Goal: Task Accomplishment & Management: Manage account settings

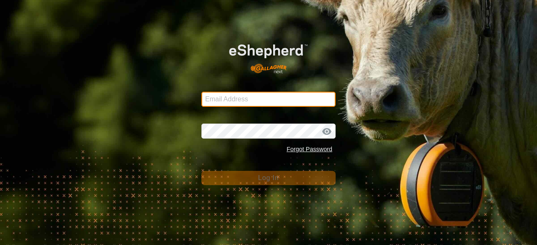
type input "[EMAIL_ADDRESS][DOMAIN_NAME]"
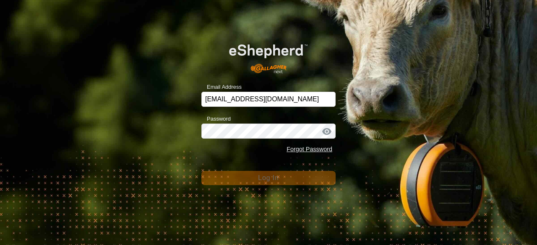
click at [243, 148] on div "Forgot Password" at bounding box center [268, 150] width 134 height 16
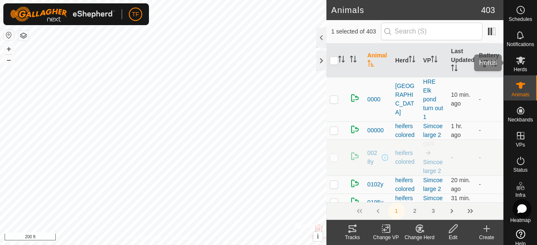
click at [516, 63] on icon at bounding box center [520, 61] width 9 height 8
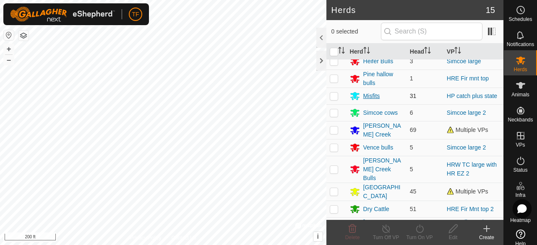
scroll to position [98, 0]
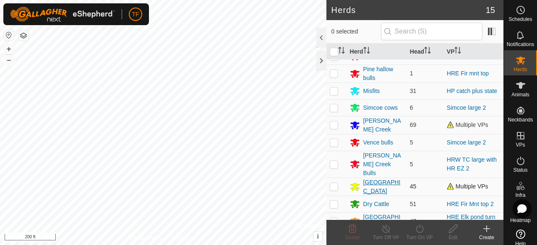
click at [363, 178] on div "[GEOGRAPHIC_DATA]" at bounding box center [383, 187] width 40 height 18
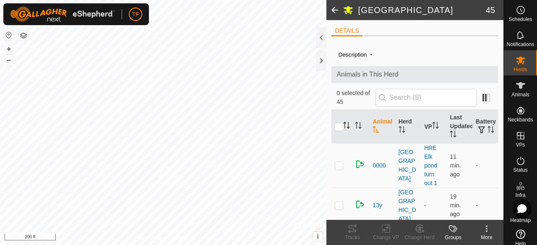
click at [348, 125] on icon "Activate to sort" at bounding box center [348, 125] width 1 height 7
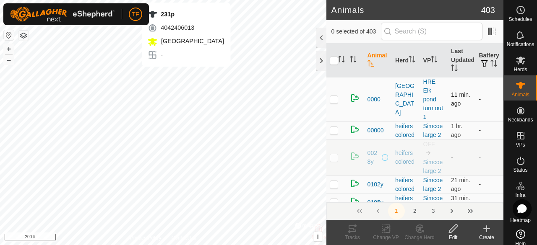
checkbox input "true"
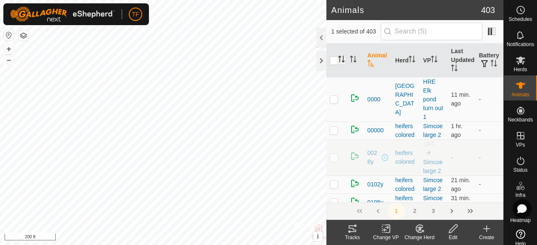
click at [343, 61] on icon "Activate to sort" at bounding box center [343, 59] width 1 height 7
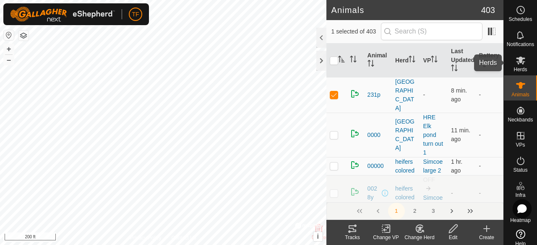
click at [515, 71] on span "Herds" at bounding box center [519, 69] width 13 height 5
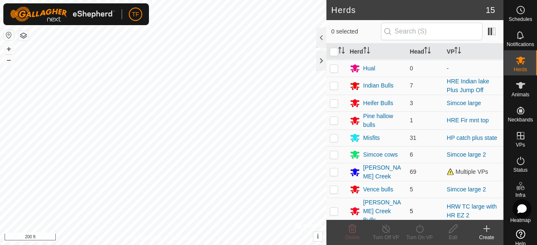
scroll to position [98, 0]
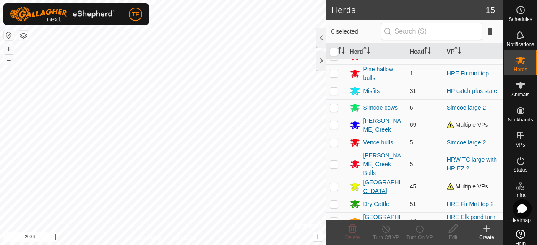
click at [362, 178] on div "Indian Lake" at bounding box center [376, 187] width 53 height 18
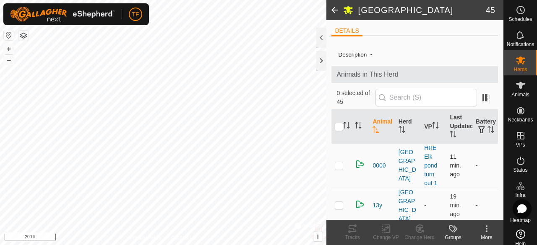
click at [339, 162] on p-checkbox at bounding box center [339, 165] width 8 height 7
checkbox input "false"
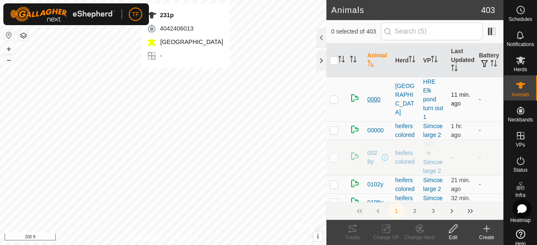
checkbox input "true"
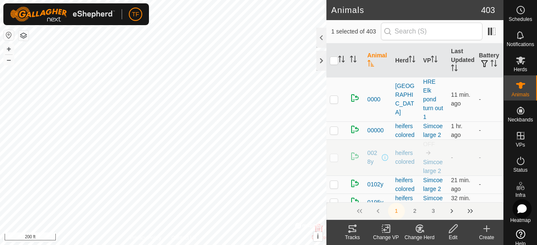
click at [390, 232] on icon at bounding box center [386, 229] width 10 height 10
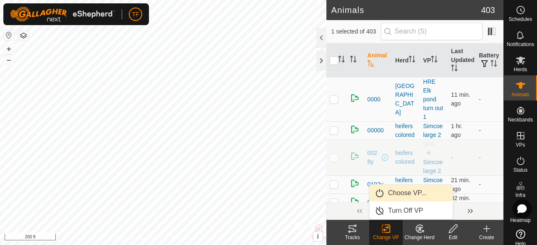
click at [398, 193] on link "Choose VP..." at bounding box center [410, 193] width 83 height 17
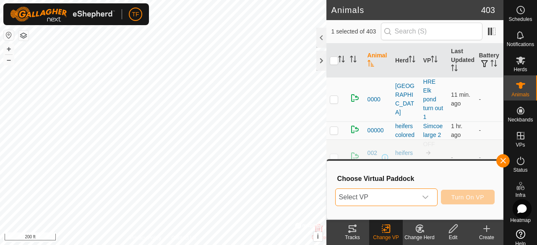
click at [416, 196] on span "Select VP" at bounding box center [375, 197] width 81 height 17
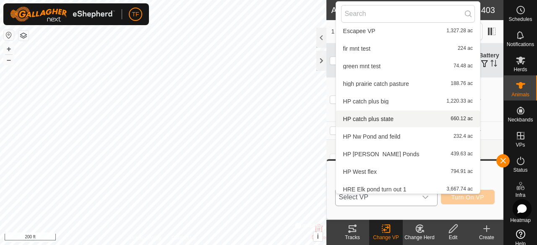
scroll to position [177, 0]
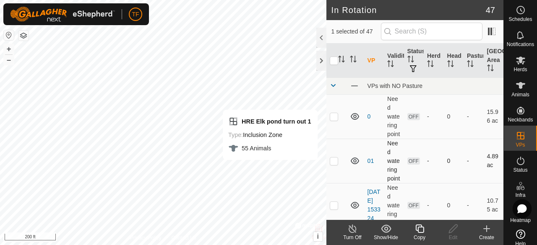
checkbox input "false"
checkbox input "true"
checkbox input "false"
checkbox input "true"
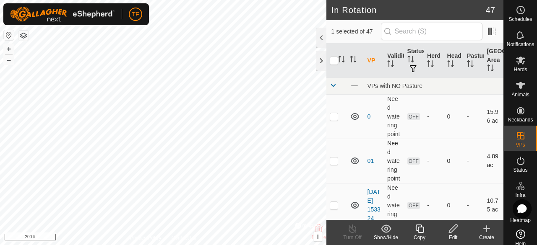
checkbox input "false"
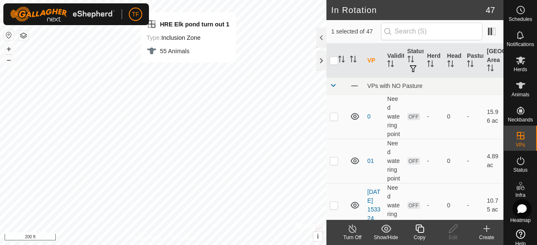
checkbox input "false"
checkbox input "true"
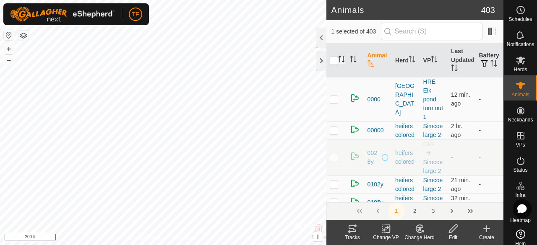
click at [341, 62] on p-sorticon "Activate to sort" at bounding box center [341, 60] width 7 height 7
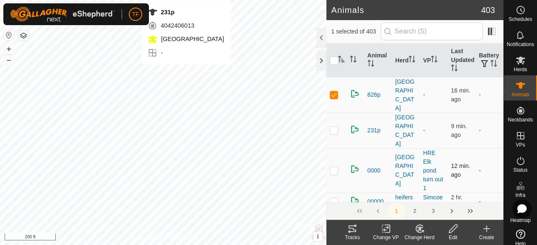
checkbox input "true"
click at [334, 127] on p-checkbox at bounding box center [334, 130] width 8 height 7
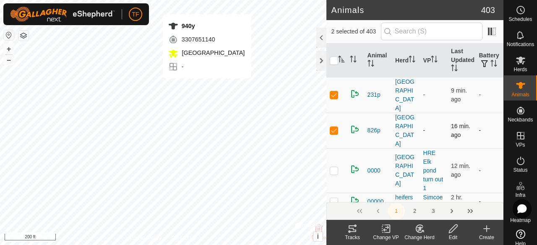
checkbox input "false"
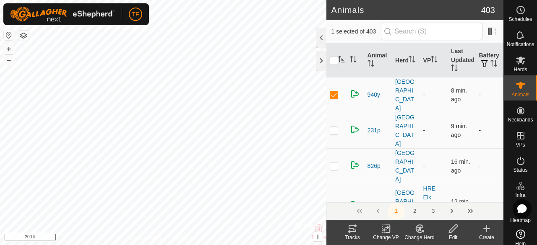
click at [332, 127] on p-checkbox at bounding box center [334, 130] width 8 height 7
checkbox input "true"
click at [336, 163] on p-checkbox at bounding box center [334, 166] width 8 height 7
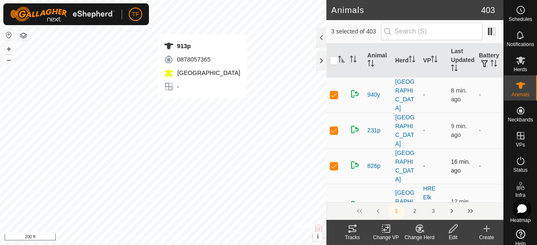
checkbox input "false"
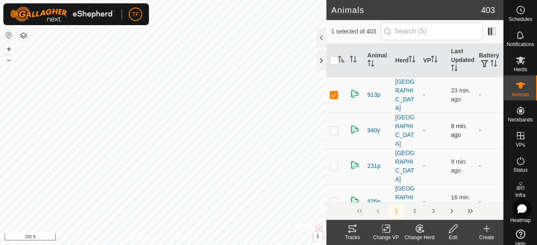
click at [332, 127] on p-checkbox at bounding box center [334, 130] width 8 height 7
checkbox input "true"
click at [335, 163] on p-checkbox at bounding box center [334, 166] width 8 height 7
checkbox input "true"
click at [334, 198] on p-checkbox at bounding box center [334, 201] width 8 height 7
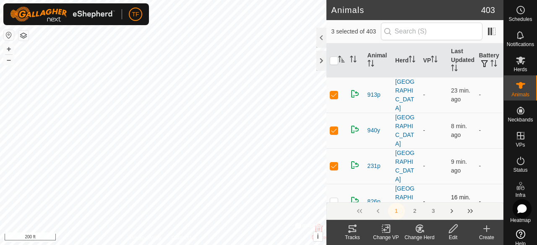
checkbox input "true"
checkbox input "false"
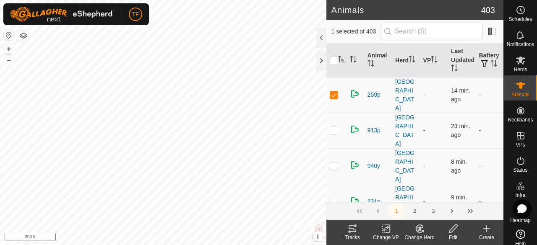
click at [333, 127] on p-checkbox at bounding box center [334, 130] width 8 height 7
checkbox input "true"
click at [335, 148] on td at bounding box center [336, 166] width 20 height 36
checkbox input "true"
click at [334, 198] on p-checkbox at bounding box center [334, 201] width 8 height 7
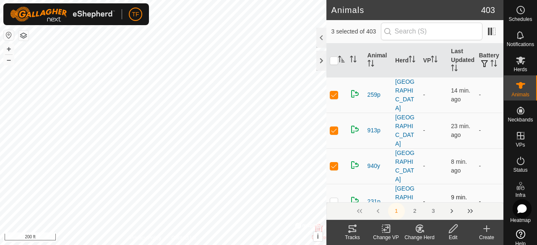
checkbox input "true"
click at [335, 234] on p-checkbox at bounding box center [334, 237] width 8 height 7
checkbox input "false"
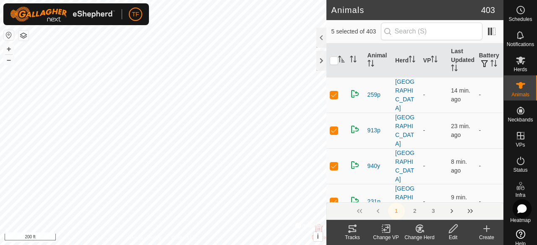
checkbox input "false"
click at [333, 127] on p-checkbox at bounding box center [334, 130] width 8 height 7
checkbox input "true"
click at [333, 163] on p-checkbox at bounding box center [334, 166] width 8 height 7
checkbox input "true"
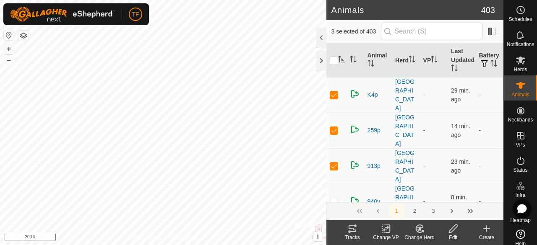
click at [332, 198] on p-checkbox at bounding box center [334, 201] width 8 height 7
checkbox input "true"
click at [335, 234] on p-checkbox at bounding box center [334, 237] width 8 height 7
checkbox input "true"
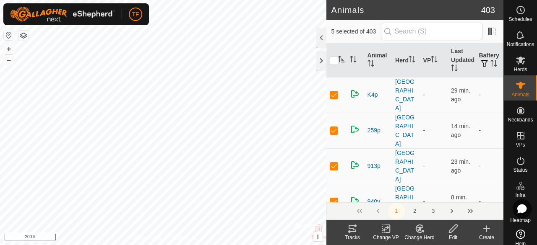
checkbox input "true"
click at [390, 233] on icon at bounding box center [386, 229] width 10 height 10
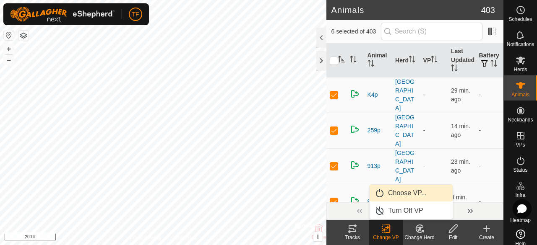
click at [399, 193] on link "Choose VP..." at bounding box center [410, 193] width 83 height 17
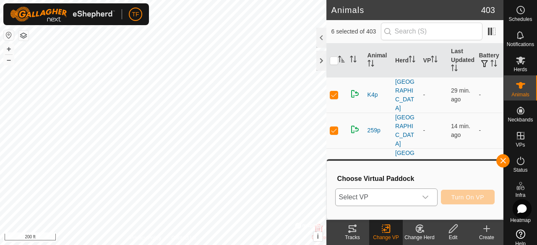
click at [423, 195] on icon "dropdown trigger" at bounding box center [425, 197] width 7 height 7
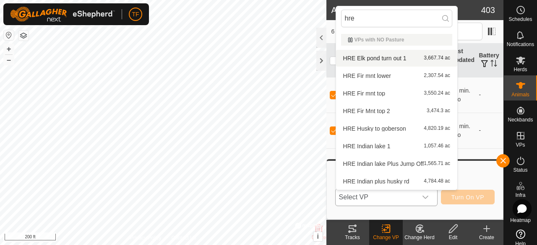
type input "hre"
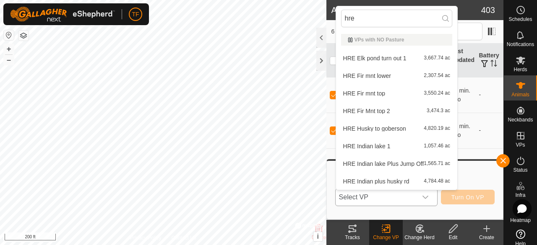
click at [398, 57] on li "HRE Elk pond turn out 1 3,667.74 ac" at bounding box center [396, 58] width 121 height 17
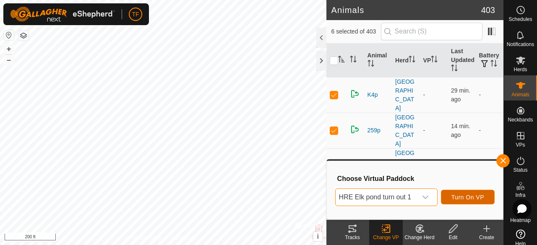
click at [456, 198] on span "Turn On VP" at bounding box center [467, 197] width 33 height 7
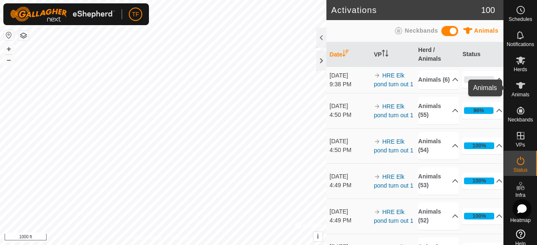
click at [517, 84] on icon at bounding box center [520, 85] width 9 height 7
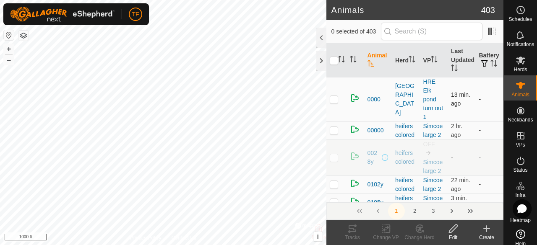
click at [332, 98] on p-checkbox at bounding box center [334, 99] width 8 height 7
click at [517, 91] on es-animals-svg-icon at bounding box center [520, 85] width 15 height 13
checkbox input "true"
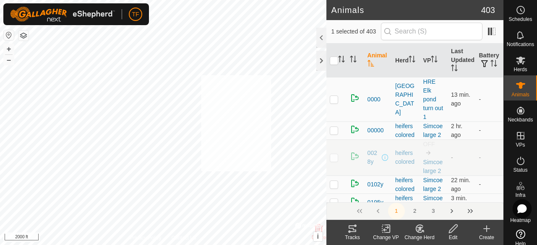
checkbox input "true"
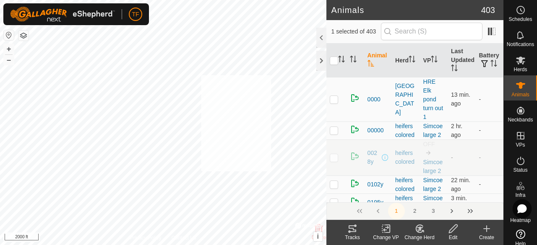
checkbox input "true"
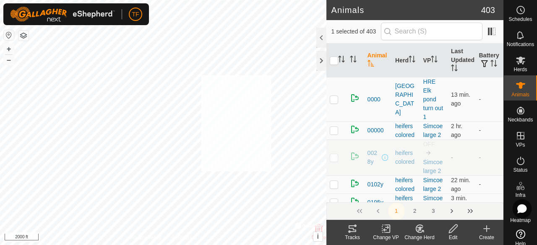
checkbox input "true"
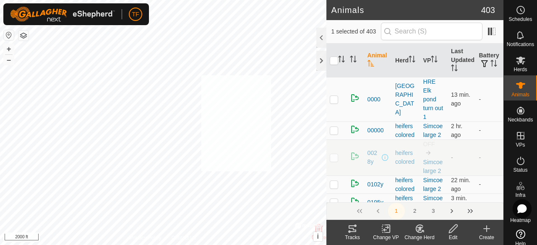
checkbox input "true"
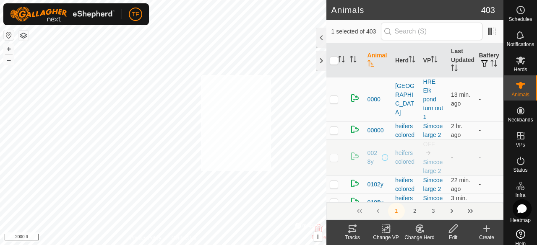
checkbox input "true"
click at [419, 231] on icon at bounding box center [420, 229] width 6 height 4
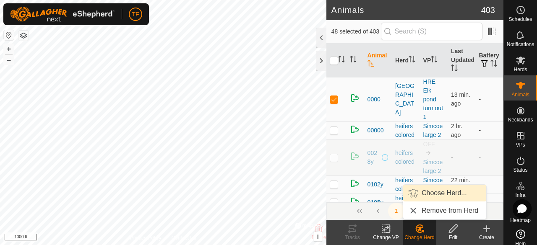
click at [434, 194] on link "Choose Herd..." at bounding box center [444, 193] width 83 height 17
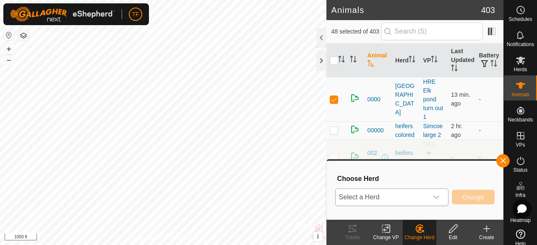
click at [435, 197] on icon "dropdown trigger" at bounding box center [436, 197] width 6 height 3
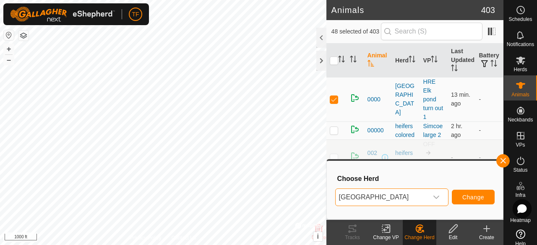
scroll to position [159, 0]
click at [476, 194] on span "Change" at bounding box center [473, 197] width 22 height 7
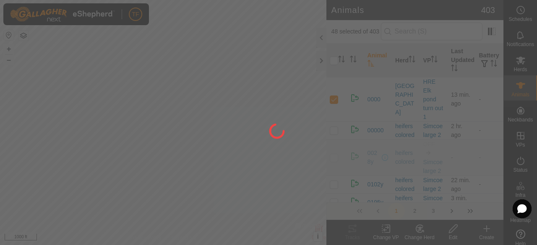
checkbox input "false"
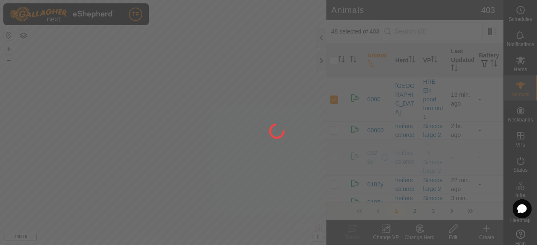
checkbox input "false"
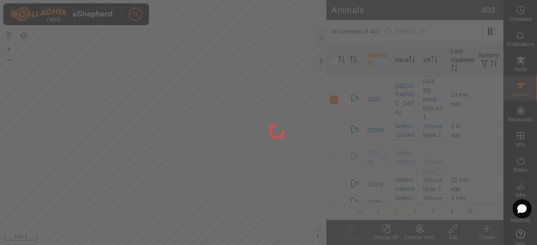
checkbox input "false"
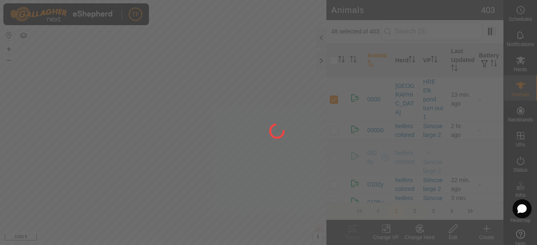
checkbox input "false"
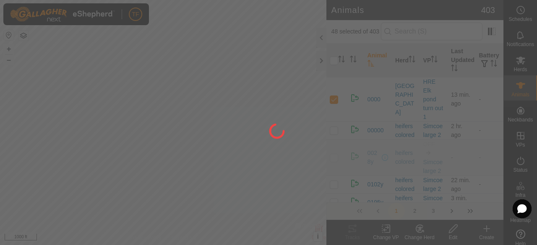
checkbox input "false"
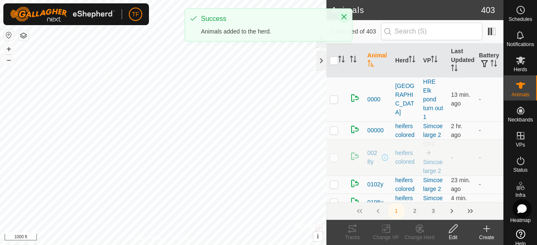
click at [342, 16] on icon "Close" at bounding box center [344, 16] width 7 height 7
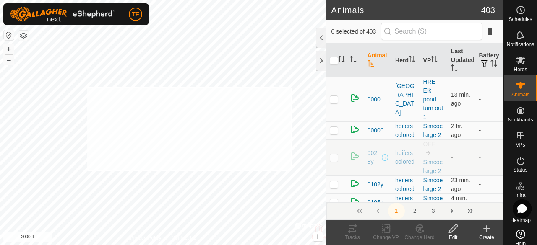
checkbox input "true"
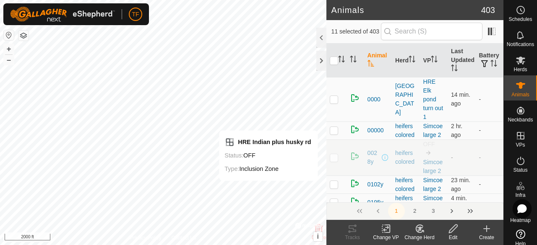
click at [421, 229] on icon at bounding box center [419, 229] width 10 height 10
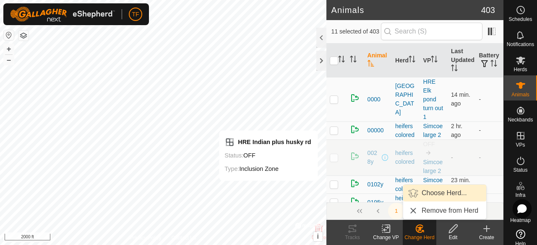
click at [432, 192] on link "Choose Herd..." at bounding box center [444, 193] width 83 height 17
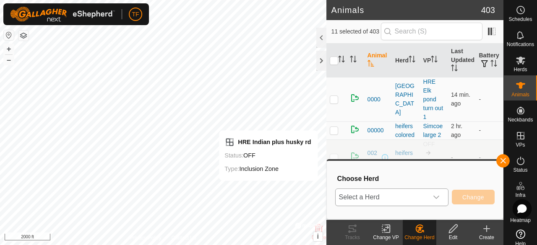
click at [439, 197] on icon "dropdown trigger" at bounding box center [436, 197] width 6 height 3
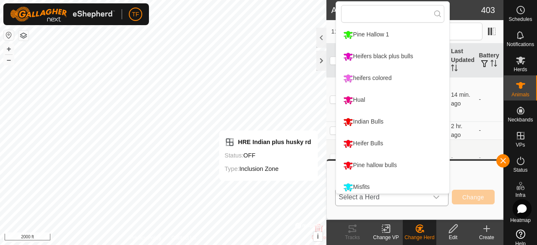
scroll to position [0, 0]
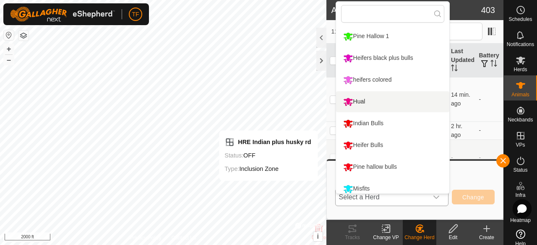
click at [358, 100] on div "Hual" at bounding box center [354, 102] width 26 height 14
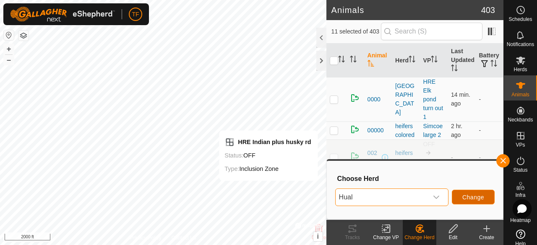
click at [481, 196] on span "Change" at bounding box center [473, 197] width 22 height 7
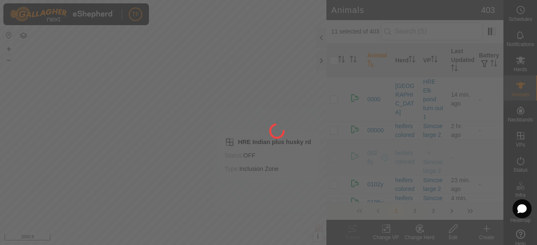
checkbox input "false"
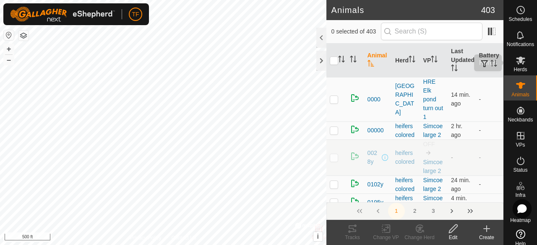
click at [517, 62] on icon at bounding box center [520, 61] width 9 height 8
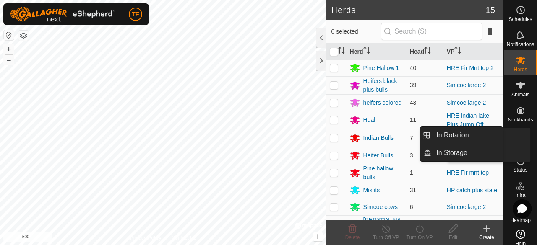
click at [513, 141] on es-virtualpaddocks-svg-icon at bounding box center [520, 135] width 15 height 13
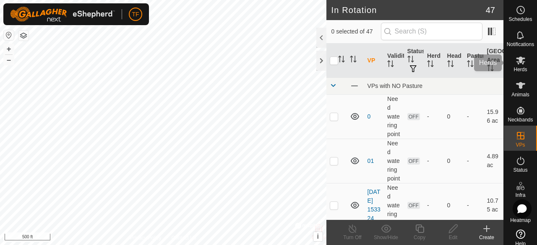
click at [517, 58] on icon at bounding box center [520, 61] width 9 height 8
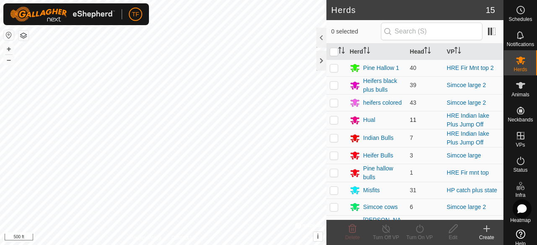
click at [334, 120] on p-checkbox at bounding box center [334, 120] width 8 height 7
checkbox input "true"
click at [419, 235] on div "Turn On VP" at bounding box center [420, 238] width 34 height 8
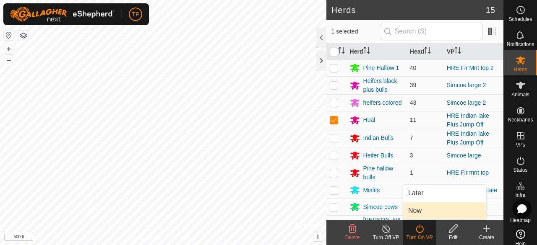
click at [419, 208] on link "Now" at bounding box center [444, 211] width 83 height 17
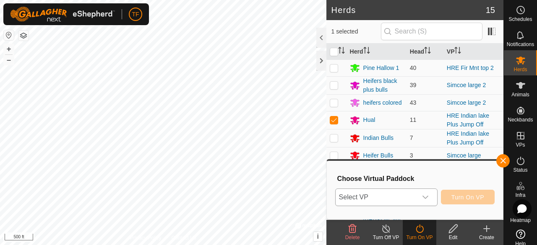
click at [429, 195] on div "dropdown trigger" at bounding box center [425, 197] width 17 height 17
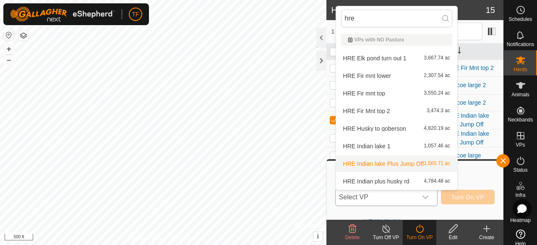
type input "hre"
click at [405, 163] on li "HRE Indian lake Plus Jump Off 1,565.71 ac" at bounding box center [396, 164] width 121 height 17
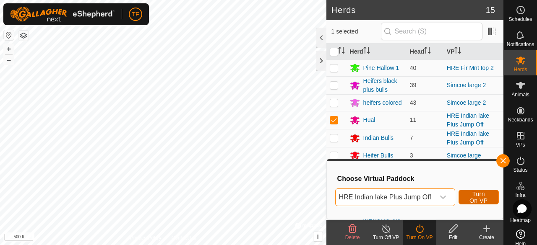
click at [470, 198] on span "Turn On VP" at bounding box center [478, 197] width 19 height 13
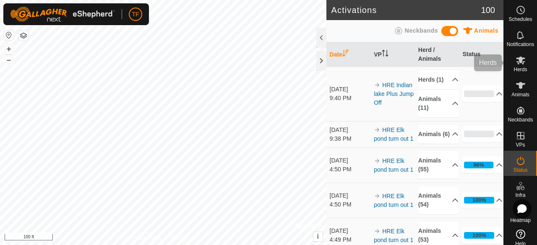
click at [515, 62] on icon at bounding box center [520, 60] width 10 height 10
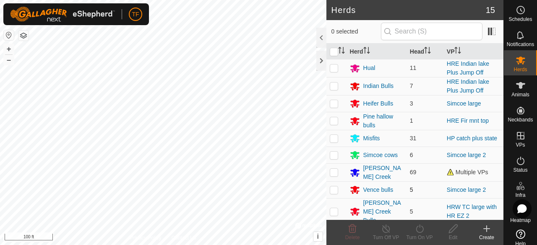
scroll to position [99, 0]
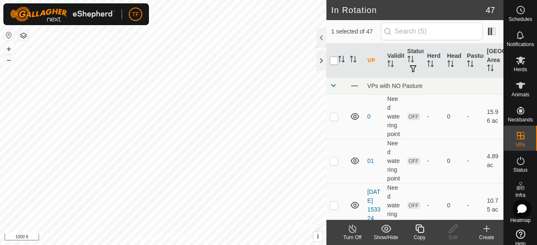
click at [337, 62] on input "checkbox" at bounding box center [334, 61] width 8 height 8
checkbox input "true"
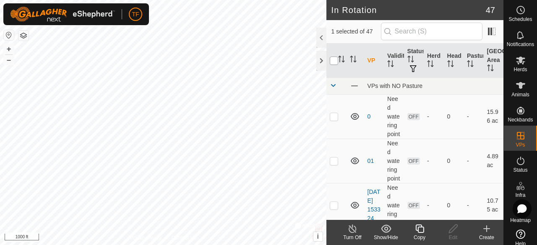
checkbox input "true"
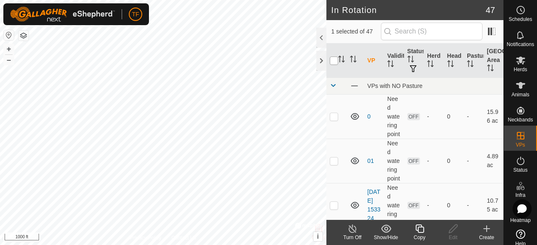
checkbox input "true"
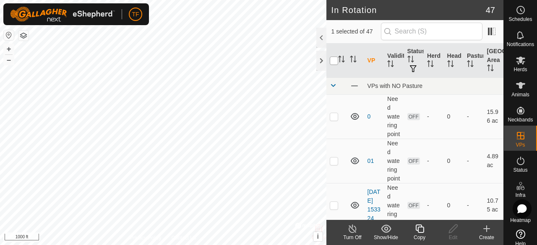
checkbox input "true"
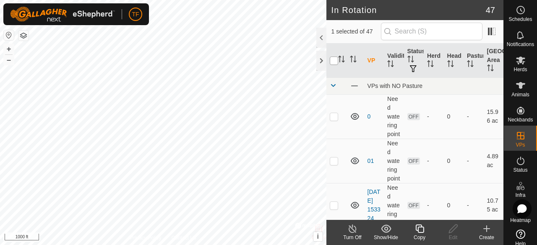
checkbox input "true"
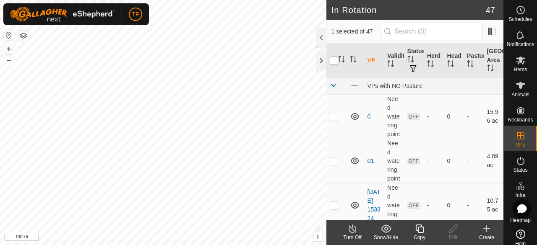
checkbox input "true"
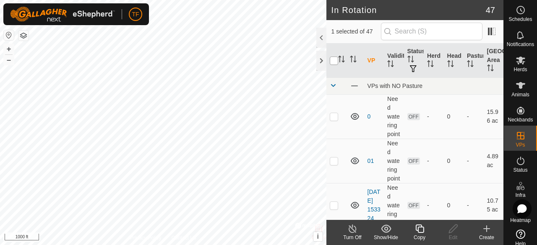
checkbox input "true"
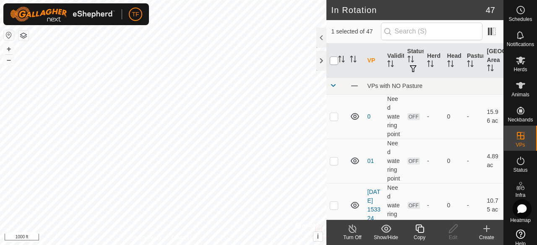
checkbox input "true"
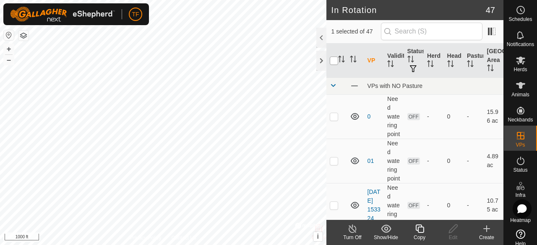
checkbox input "true"
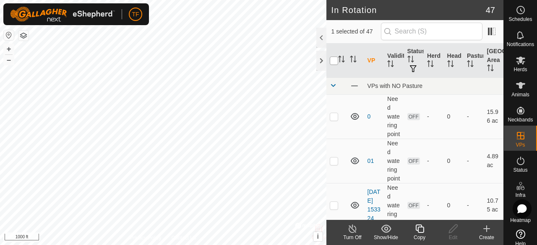
checkbox input "true"
click at [337, 62] on input "checkbox" at bounding box center [334, 61] width 8 height 8
checkbox input "false"
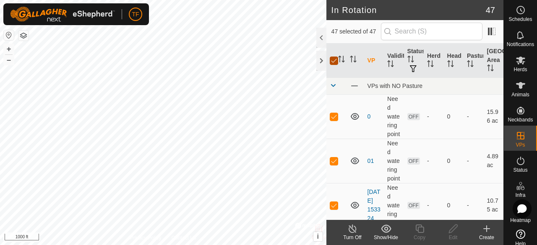
checkbox input "false"
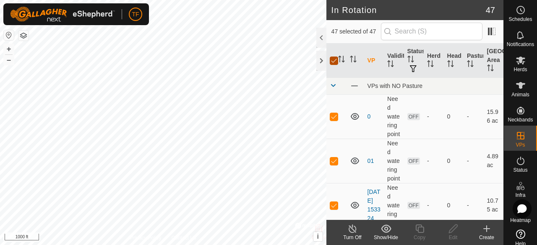
checkbox input "false"
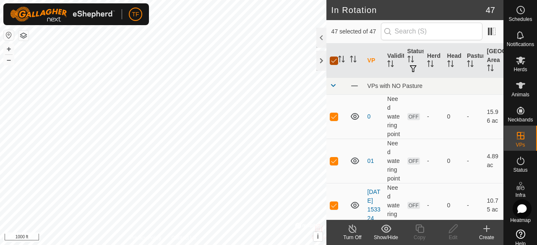
checkbox input "false"
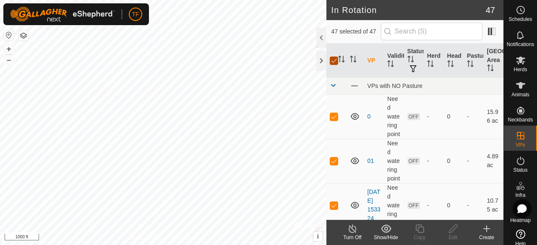
checkbox input "false"
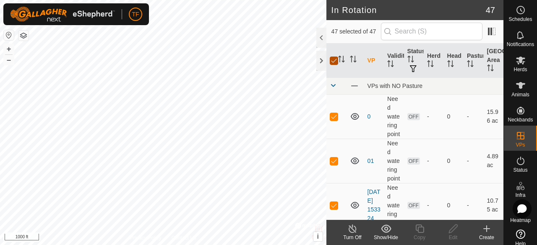
checkbox input "false"
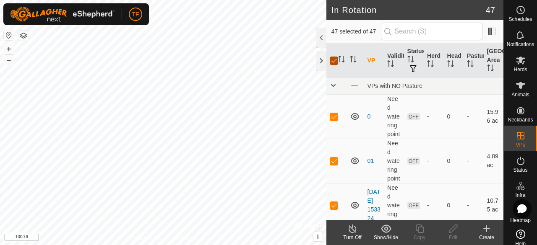
checkbox input "false"
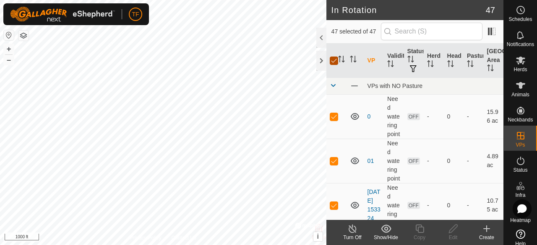
checkbox input "false"
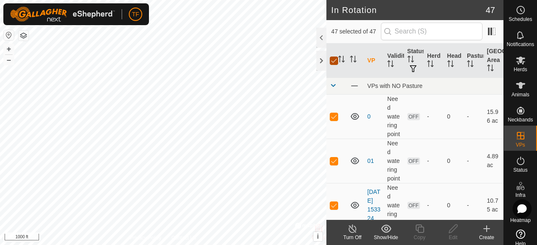
checkbox input "false"
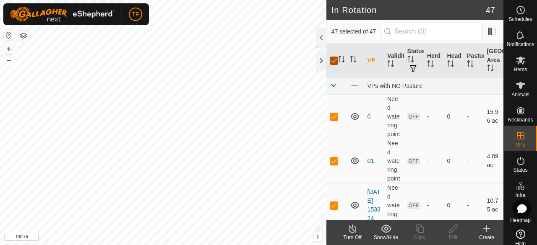
checkbox input "false"
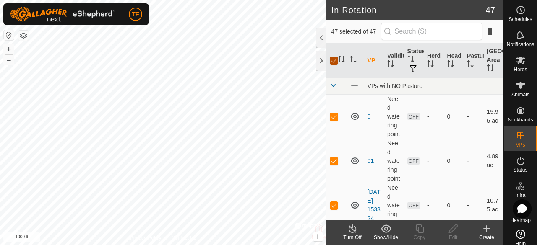
checkbox input "false"
checkbox input "true"
click at [332, 60] on input "checkbox" at bounding box center [334, 61] width 8 height 8
checkbox input "true"
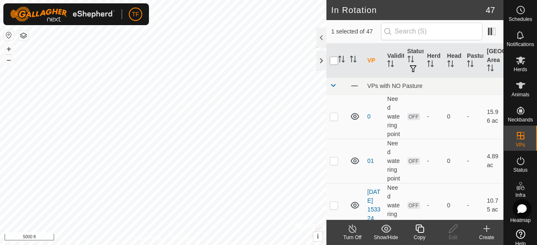
checkbox input "true"
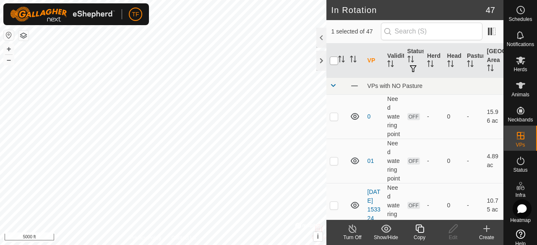
checkbox input "true"
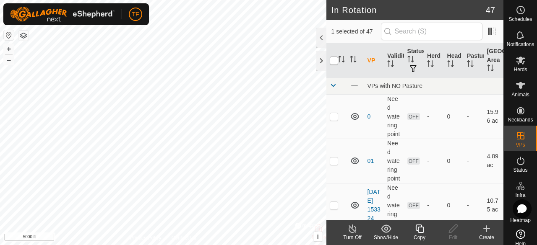
checkbox input "true"
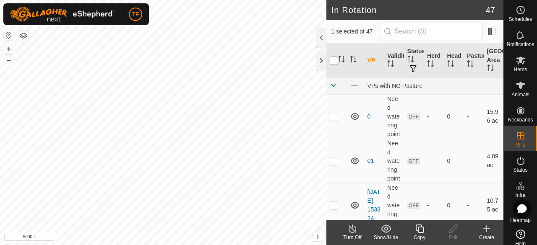
checkbox input "true"
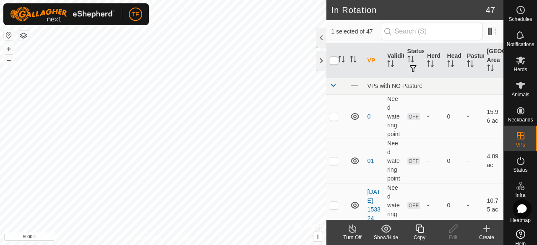
checkbox input "true"
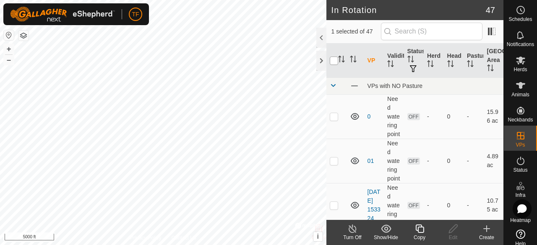
checkbox input "true"
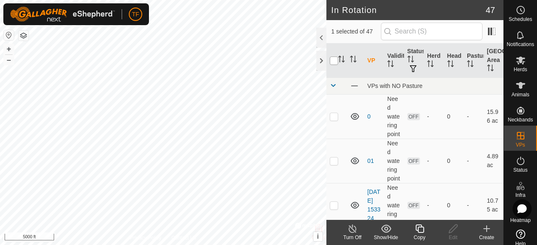
checkbox input "true"
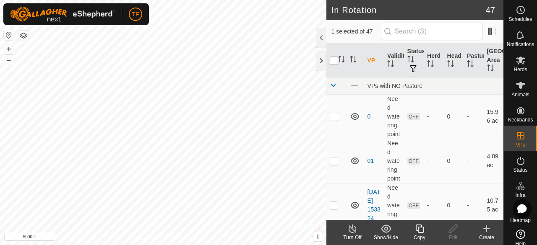
checkbox input "true"
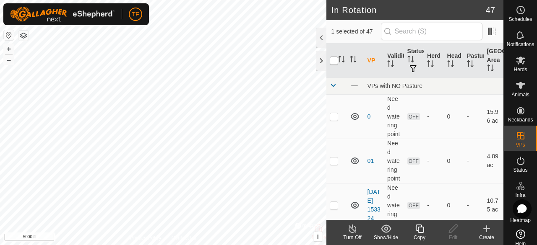
checkbox input "true"
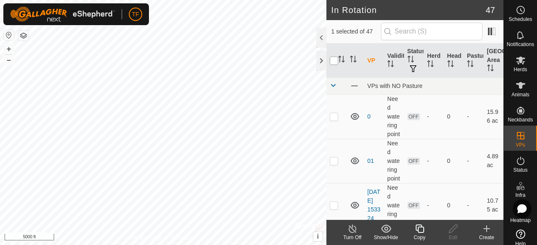
checkbox input "true"
click at [332, 60] on input "checkbox" at bounding box center [334, 61] width 8 height 8
checkbox input "false"
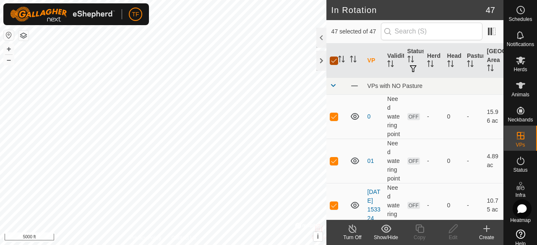
checkbox input "false"
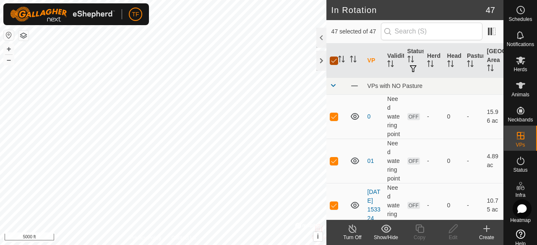
checkbox input "false"
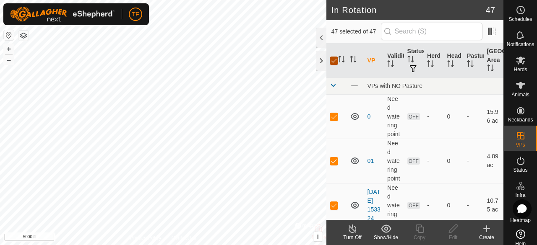
checkbox input "false"
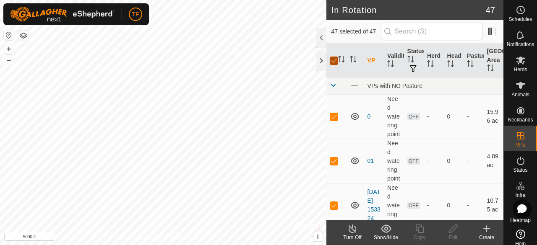
checkbox input "false"
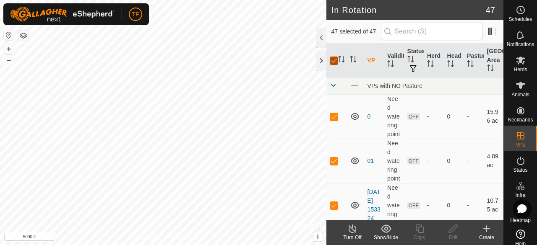
checkbox input "false"
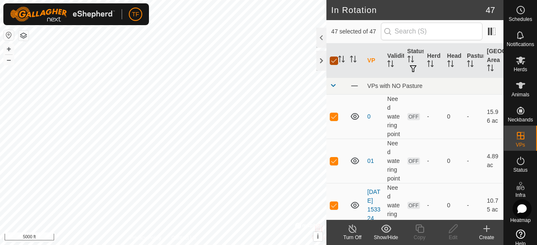
checkbox input "false"
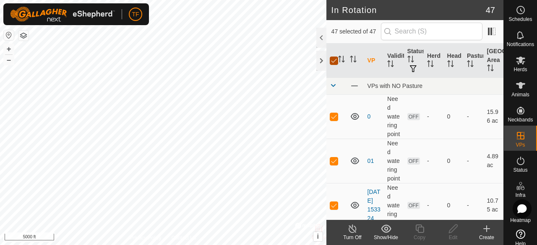
checkbox input "false"
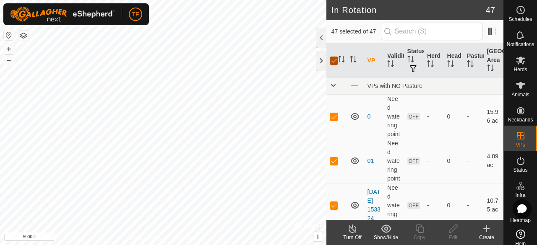
checkbox input "false"
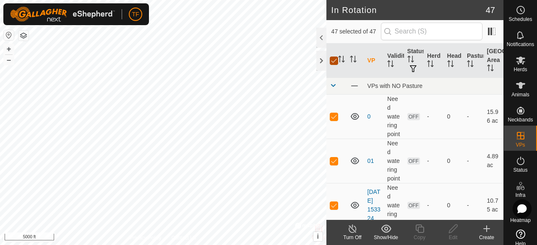
checkbox input "false"
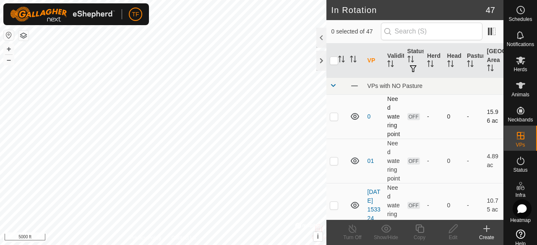
checkbox input "true"
click at [341, 61] on icon "Activate to sort" at bounding box center [341, 59] width 7 height 7
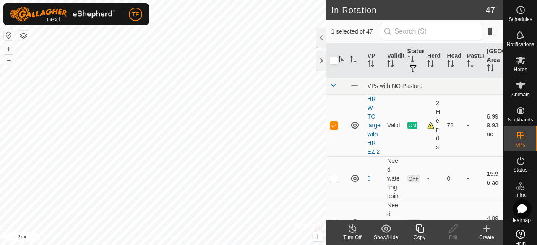
click at [341, 61] on icon "Activate to sort" at bounding box center [341, 59] width 7 height 7
checkbox input "true"
checkbox input "false"
click at [342, 59] on icon "Activate to sort" at bounding box center [341, 59] width 7 height 7
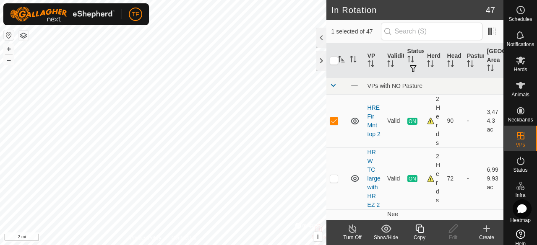
click at [341, 57] on icon "Activate to sort" at bounding box center [341, 59] width 6 height 7
checkbox input "true"
checkbox input "false"
click at [341, 58] on icon "Activate to sort" at bounding box center [341, 59] width 7 height 7
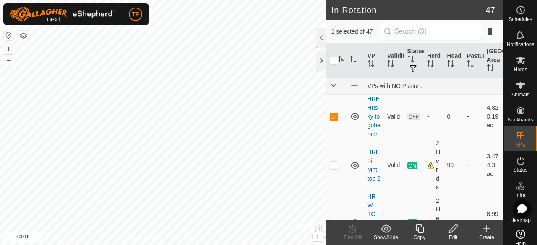
click at [343, 62] on icon "Activate to sort" at bounding box center [341, 59] width 6 height 7
checkbox input "true"
checkbox input "false"
click at [343, 62] on icon "Activate to sort" at bounding box center [341, 59] width 7 height 7
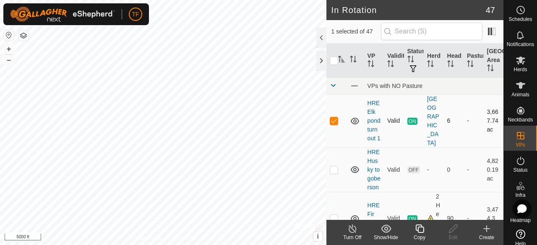
click at [331, 124] on p-checkbox at bounding box center [334, 120] width 8 height 7
click at [340, 60] on icon "Activate to sort" at bounding box center [341, 59] width 7 height 7
click at [341, 60] on icon "Activate to sort" at bounding box center [341, 59] width 7 height 7
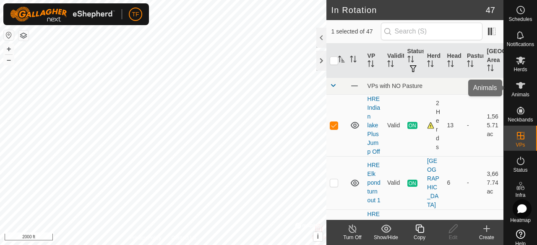
click at [515, 90] on icon at bounding box center [520, 86] width 10 height 10
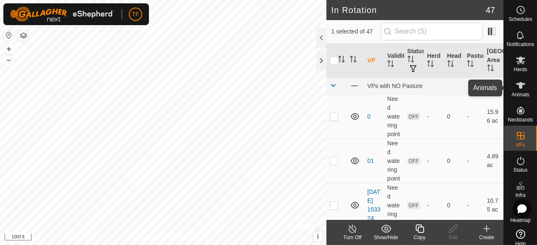
click at [517, 89] on icon at bounding box center [520, 86] width 10 height 10
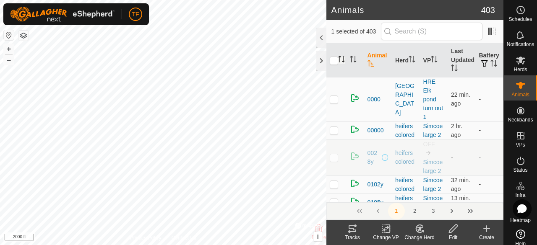
click at [341, 58] on icon "Activate to sort" at bounding box center [341, 59] width 7 height 7
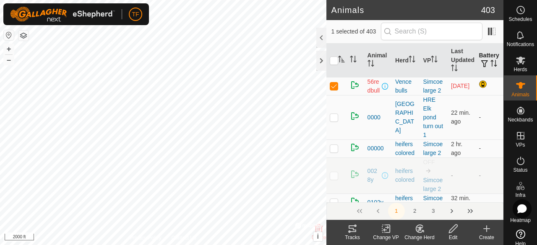
click at [483, 57] on th "Battery" at bounding box center [489, 61] width 28 height 34
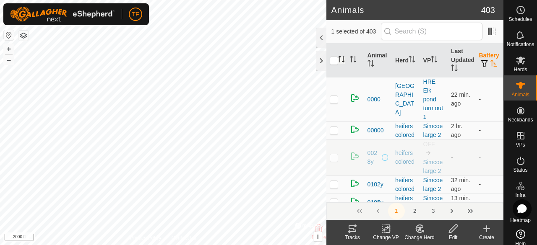
click at [483, 60] on button "button" at bounding box center [484, 64] width 12 height 8
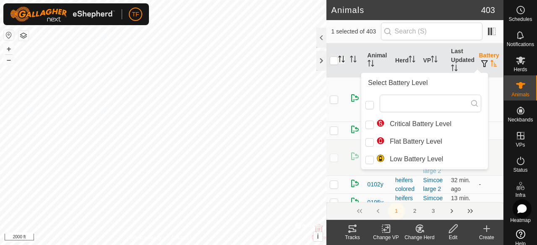
click at [342, 58] on icon "Activate to sort" at bounding box center [341, 59] width 7 height 7
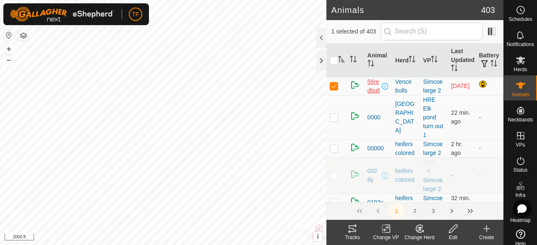
click at [371, 91] on span "56redbull" at bounding box center [373, 87] width 13 height 18
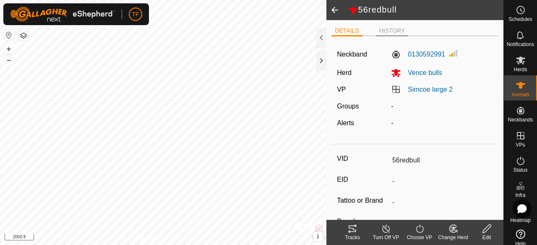
click at [387, 32] on li "HISTORY" at bounding box center [392, 31] width 33 height 10
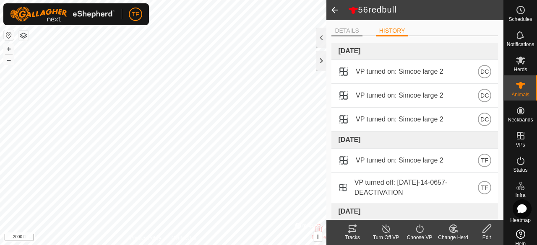
click at [347, 30] on li "DETAILS" at bounding box center [346, 31] width 31 height 10
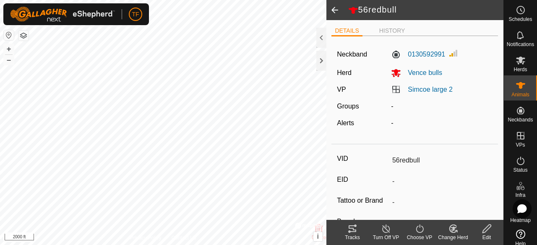
click at [335, 10] on span at bounding box center [334, 10] width 17 height 20
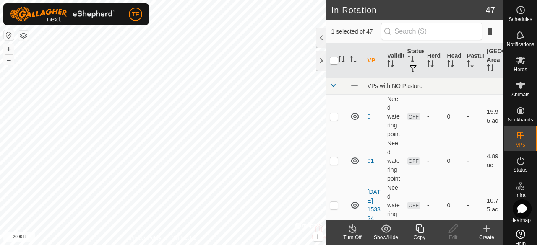
click at [335, 59] on input "checkbox" at bounding box center [334, 61] width 8 height 8
drag, startPoint x: 520, startPoint y: 83, endPoint x: 516, endPoint y: 84, distance: 4.3
click at [520, 83] on icon at bounding box center [520, 85] width 9 height 7
